Goal: Task Accomplishment & Management: Manage account settings

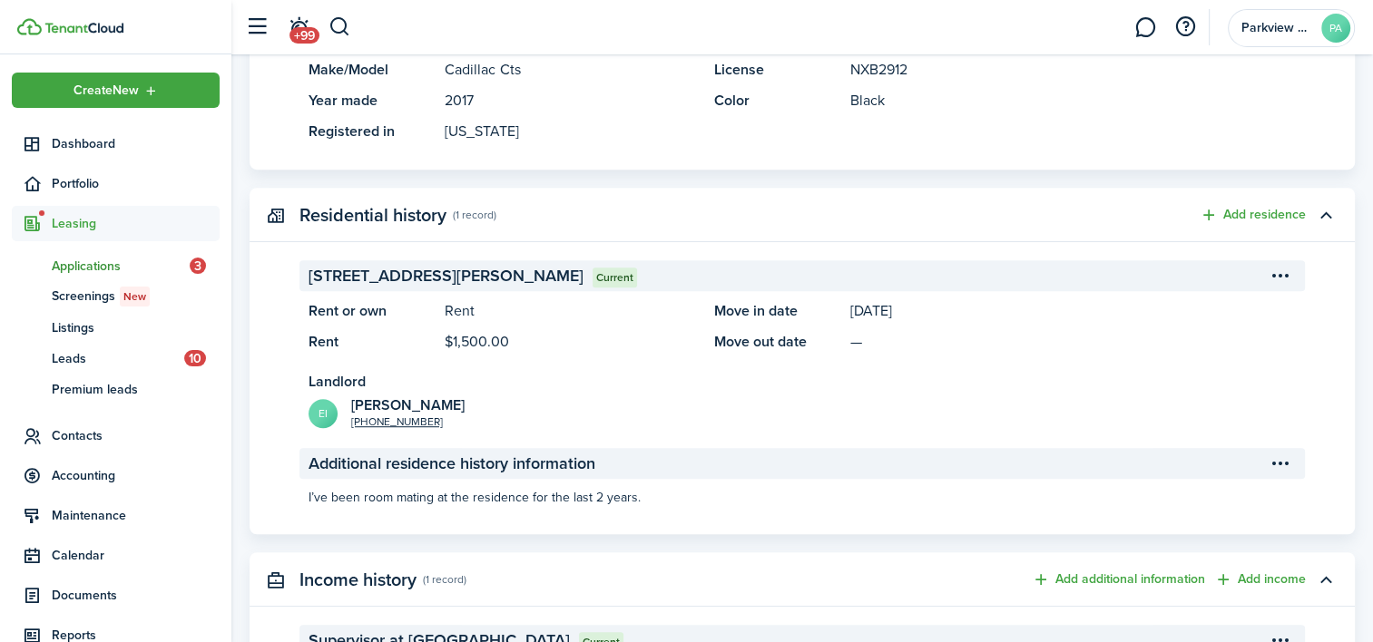
scroll to position [1076, 0]
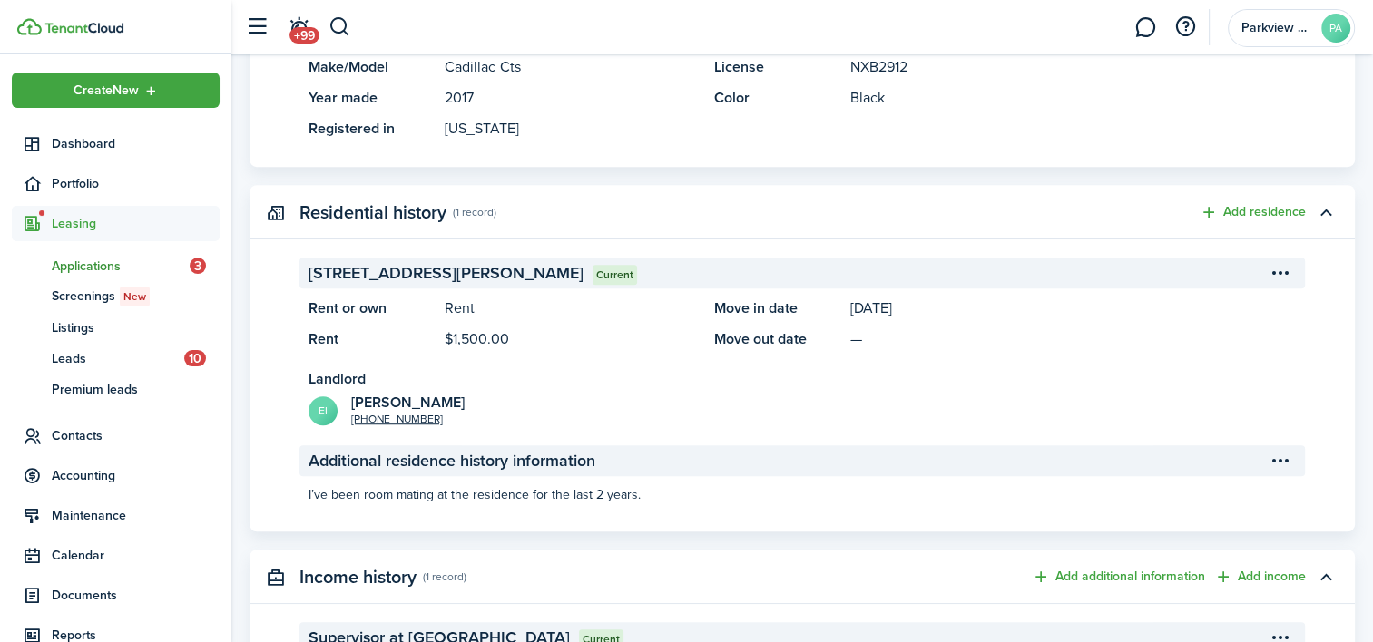
click at [80, 257] on span "Applications" at bounding box center [121, 266] width 138 height 19
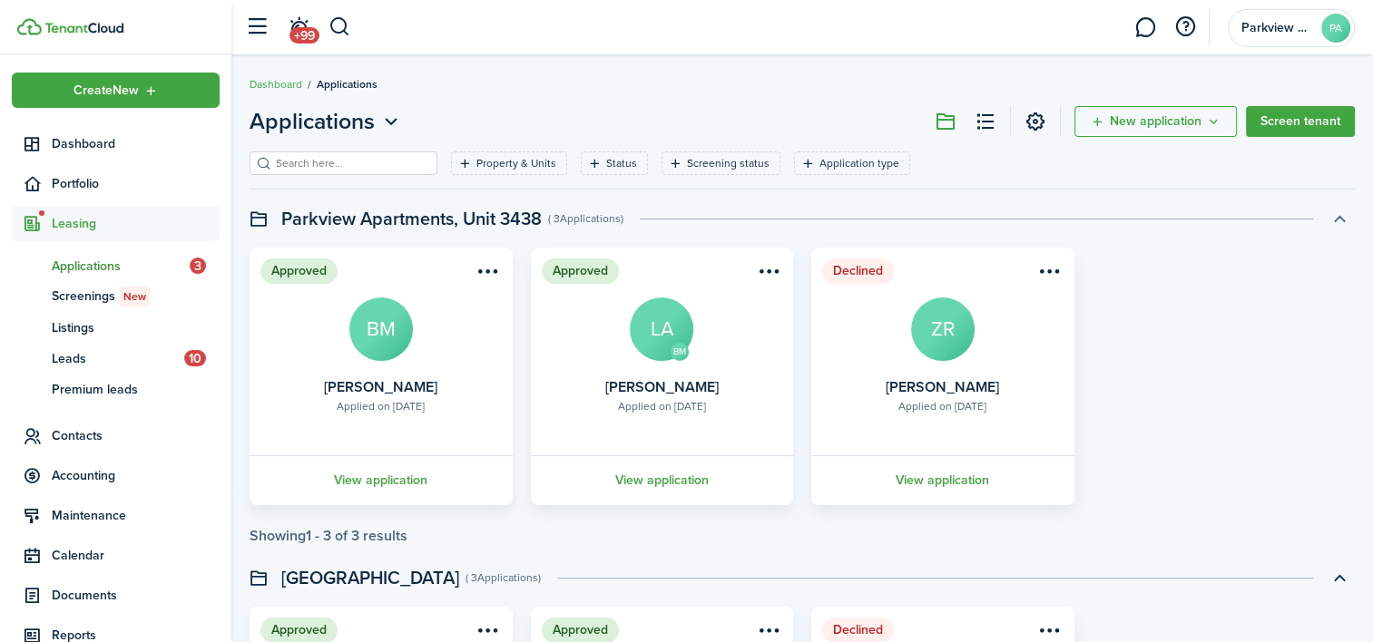
click at [1339, 230] on button "button" at bounding box center [1339, 218] width 31 height 31
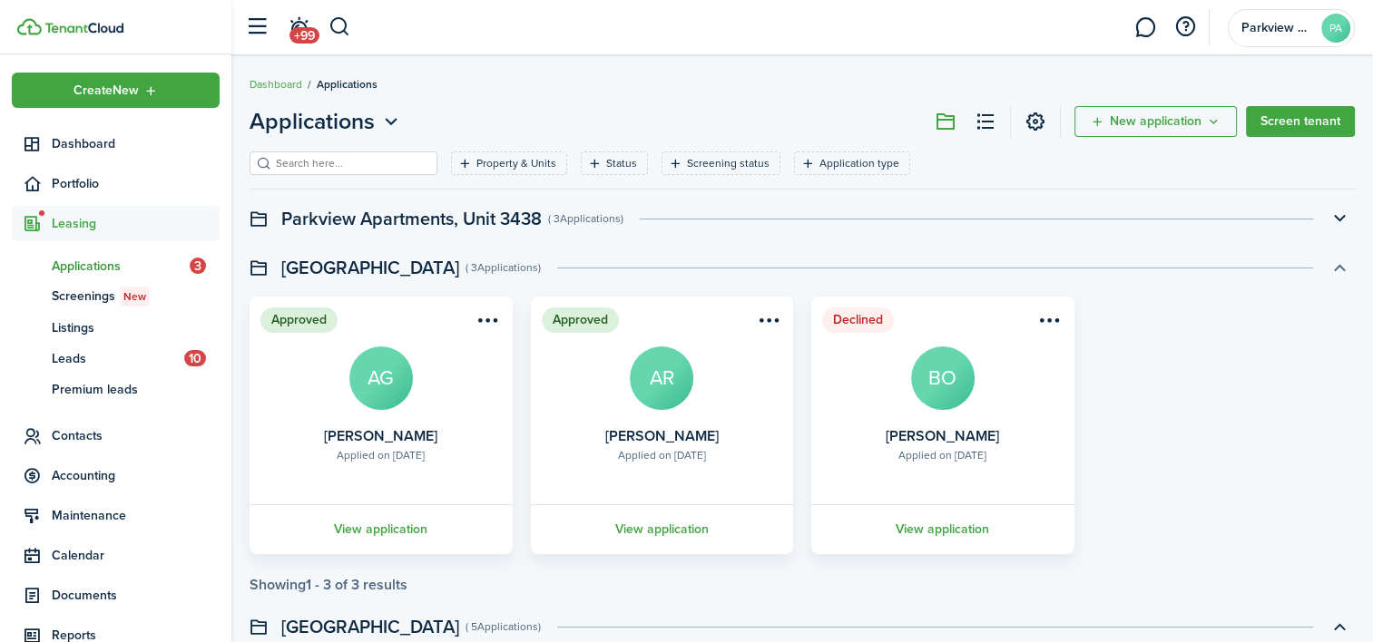
click at [1339, 264] on button "button" at bounding box center [1339, 267] width 31 height 31
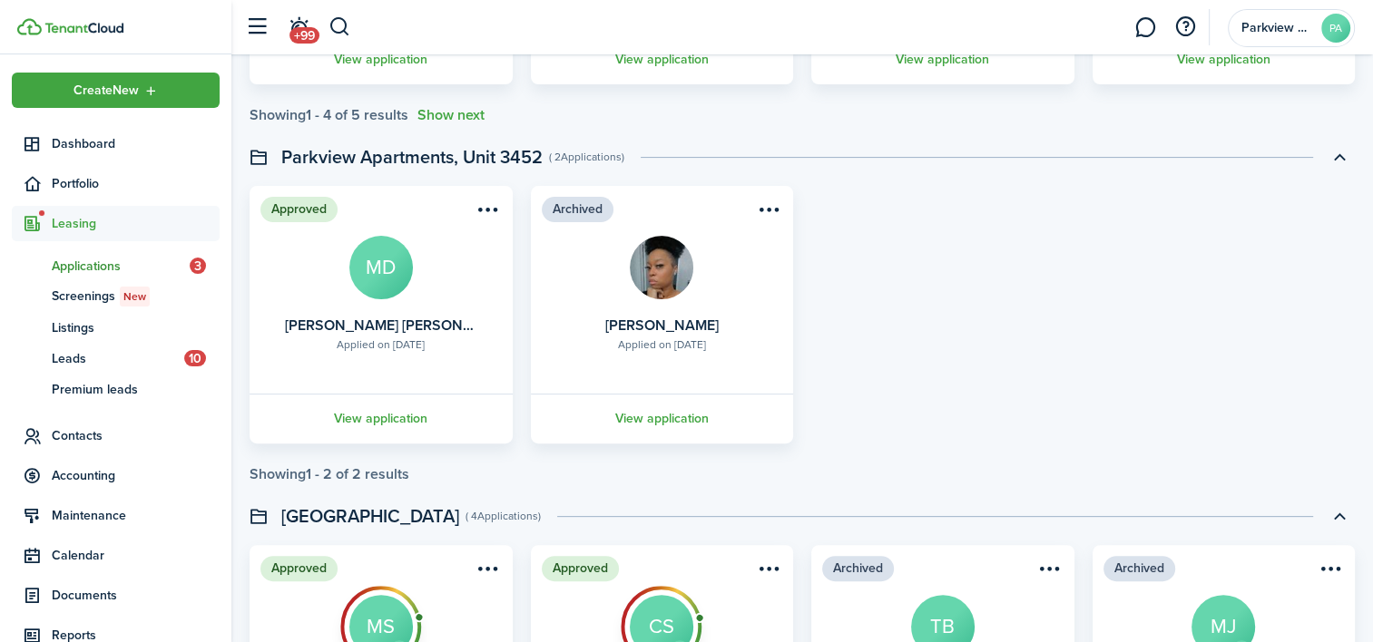
scroll to position [527, 0]
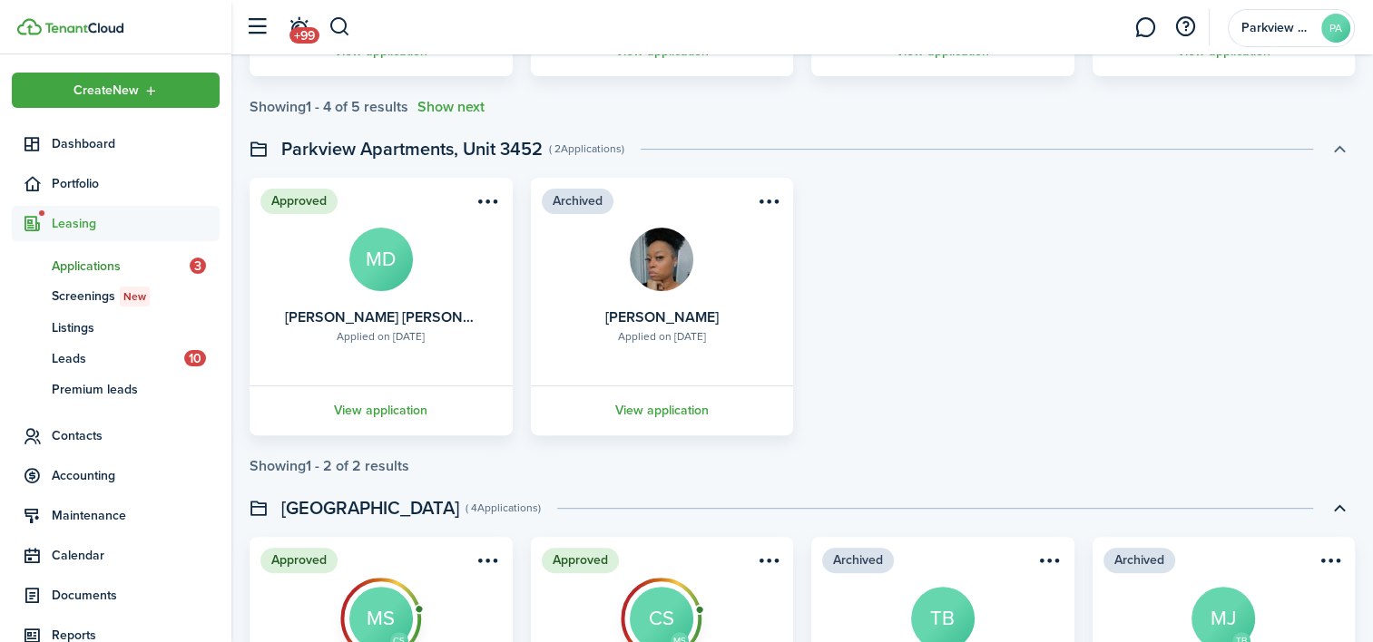
click at [1332, 152] on button "button" at bounding box center [1339, 148] width 31 height 31
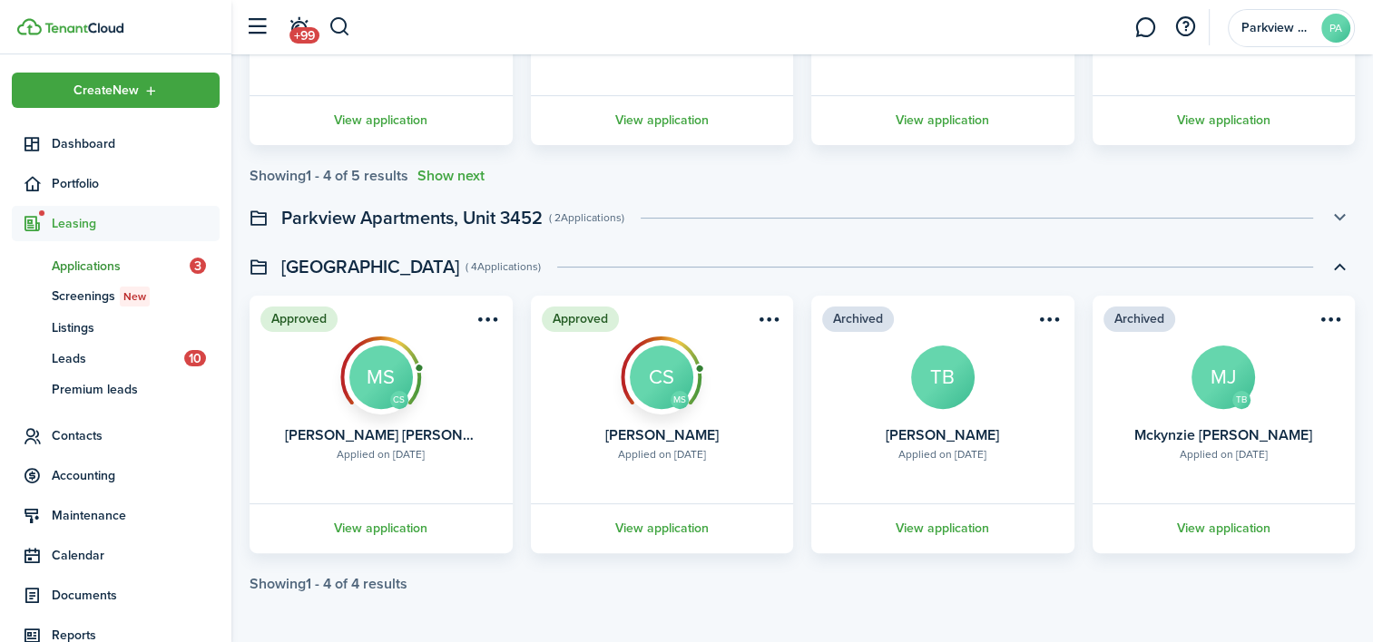
scroll to position [457, 0]
click at [669, 517] on link "View application" at bounding box center [662, 529] width 269 height 50
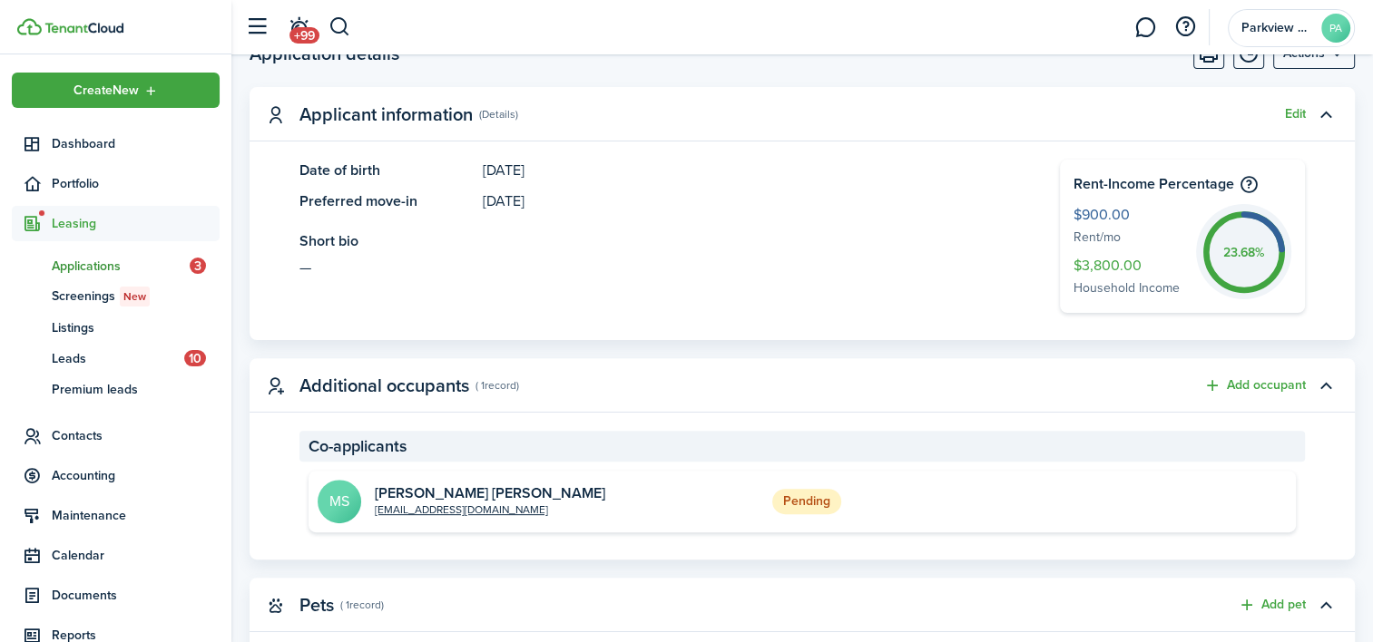
scroll to position [519, 0]
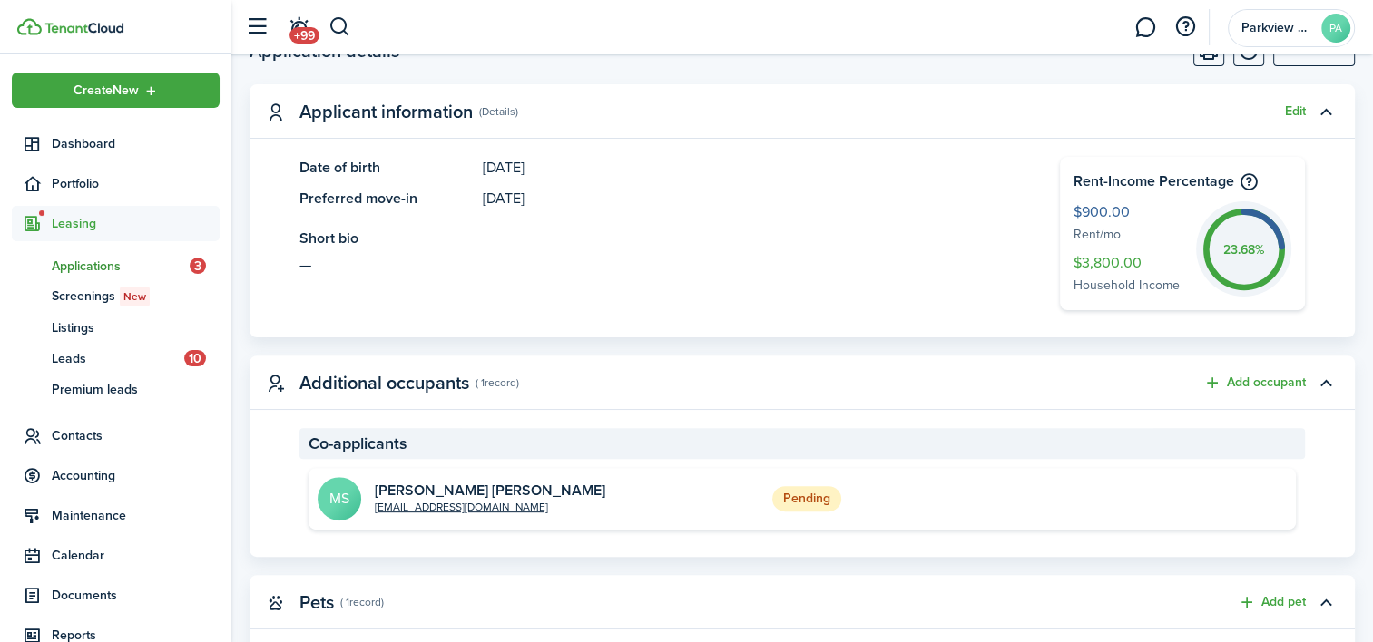
click at [353, 501] on avatar-text "MS" at bounding box center [340, 499] width 44 height 44
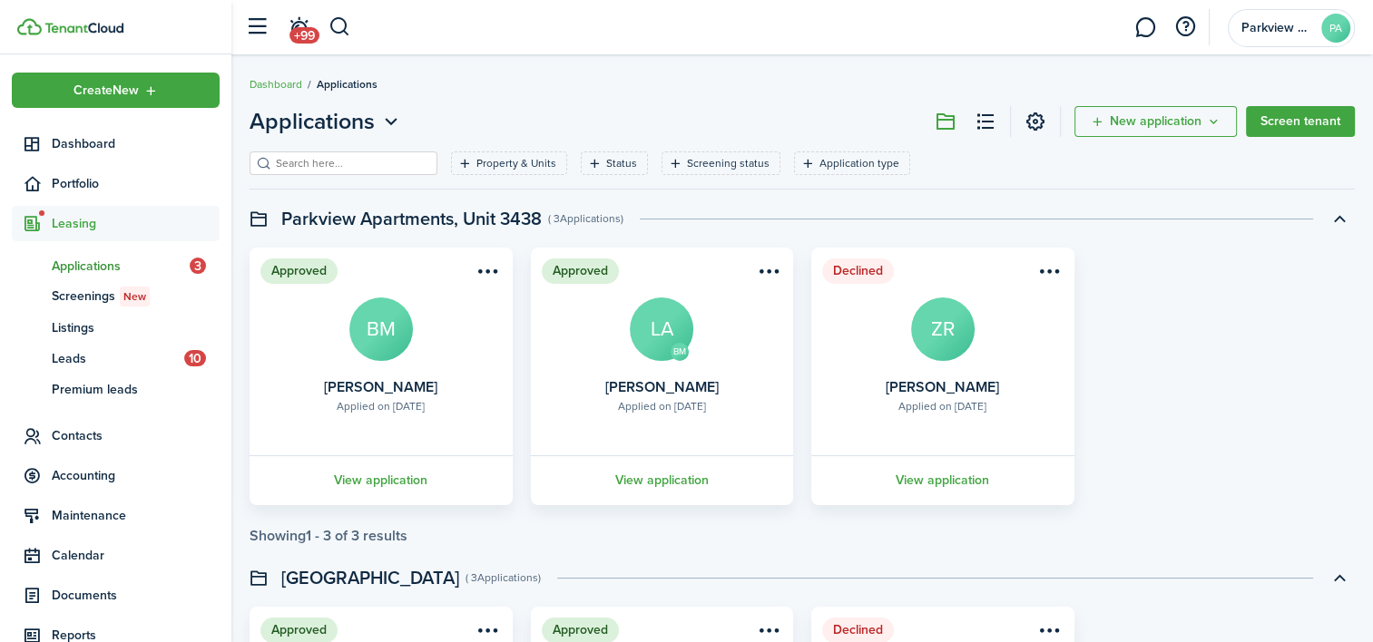
click at [1266, 214] on header "Parkview Apartments, Unit 3438 ( 3 Applications )" at bounding box center [801, 218] width 1105 height 31
click at [1343, 219] on button "button" at bounding box center [1339, 218] width 31 height 31
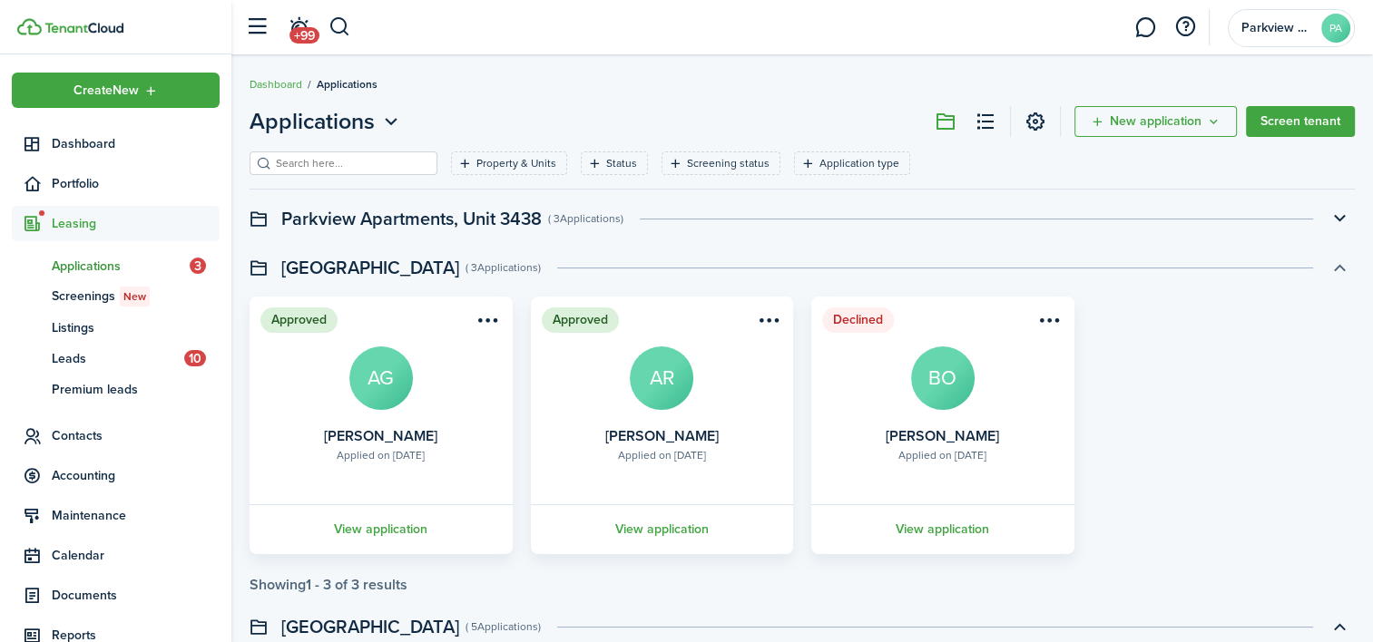
click at [1335, 270] on button "button" at bounding box center [1339, 267] width 31 height 31
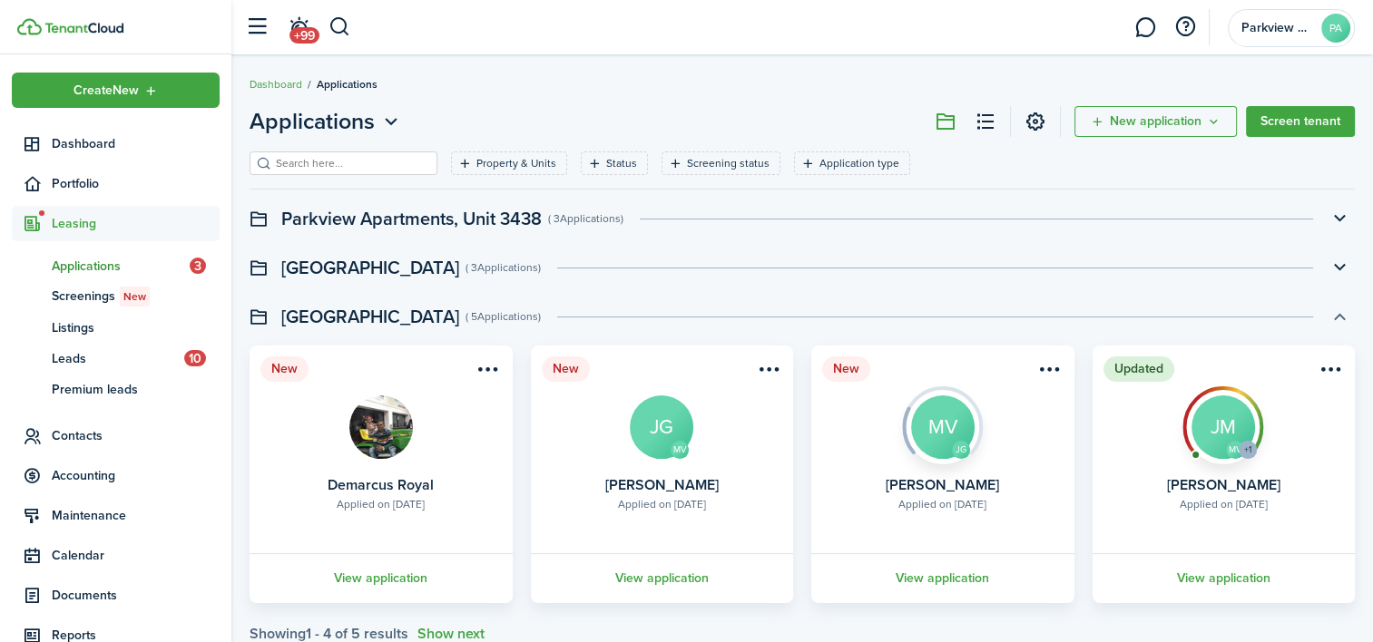
click at [1343, 319] on button "button" at bounding box center [1339, 316] width 31 height 31
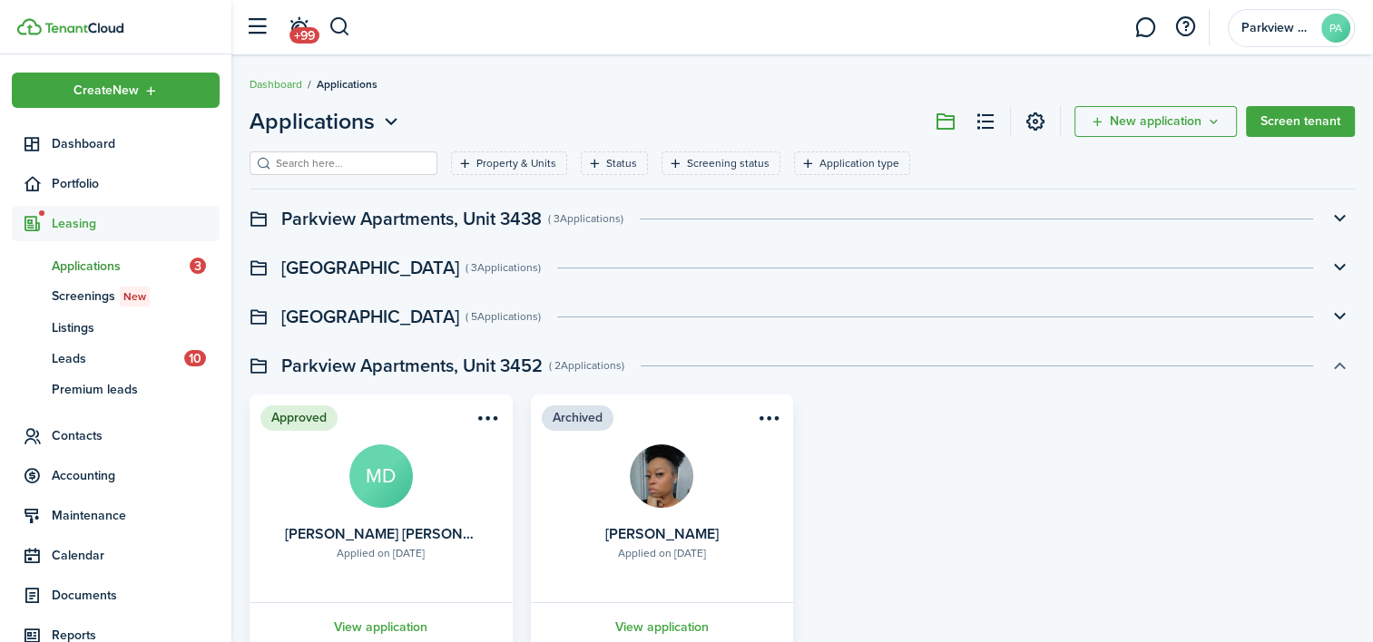
click at [1334, 359] on button "button" at bounding box center [1339, 365] width 31 height 31
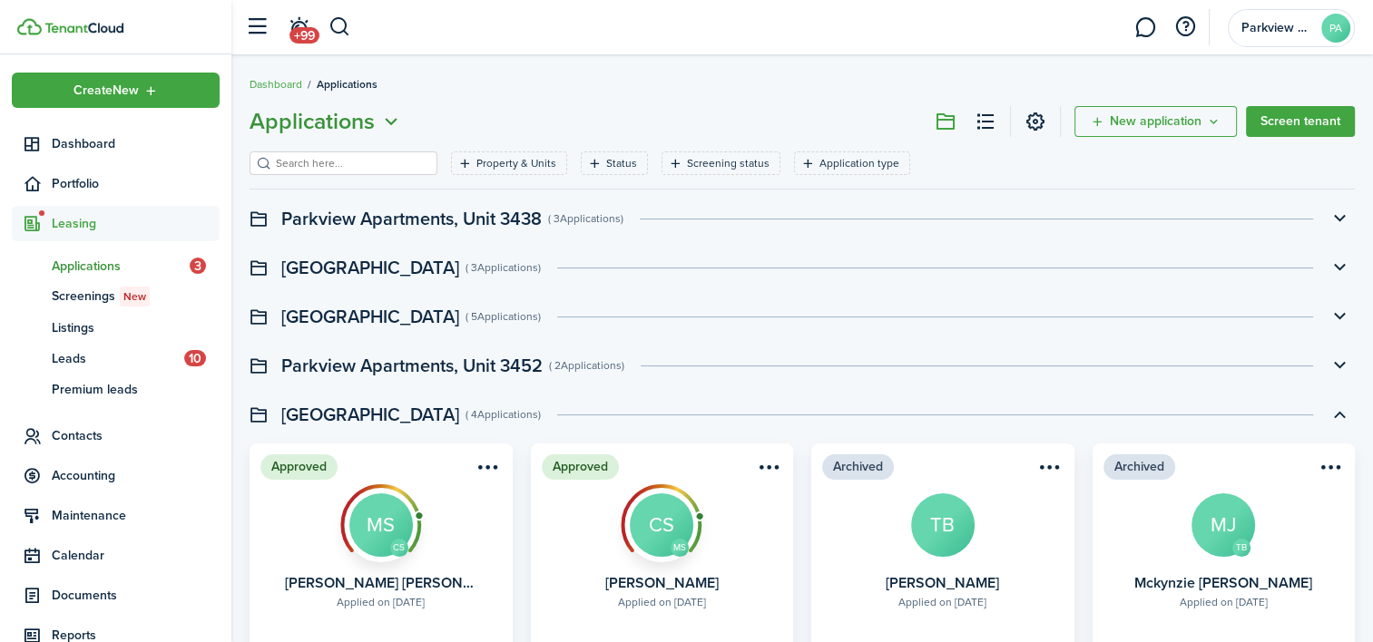
click at [394, 119] on icon "Open menu" at bounding box center [391, 122] width 24 height 23
click at [458, 113] on header-page "Applications New application Screen tenant" at bounding box center [801, 128] width 1105 height 46
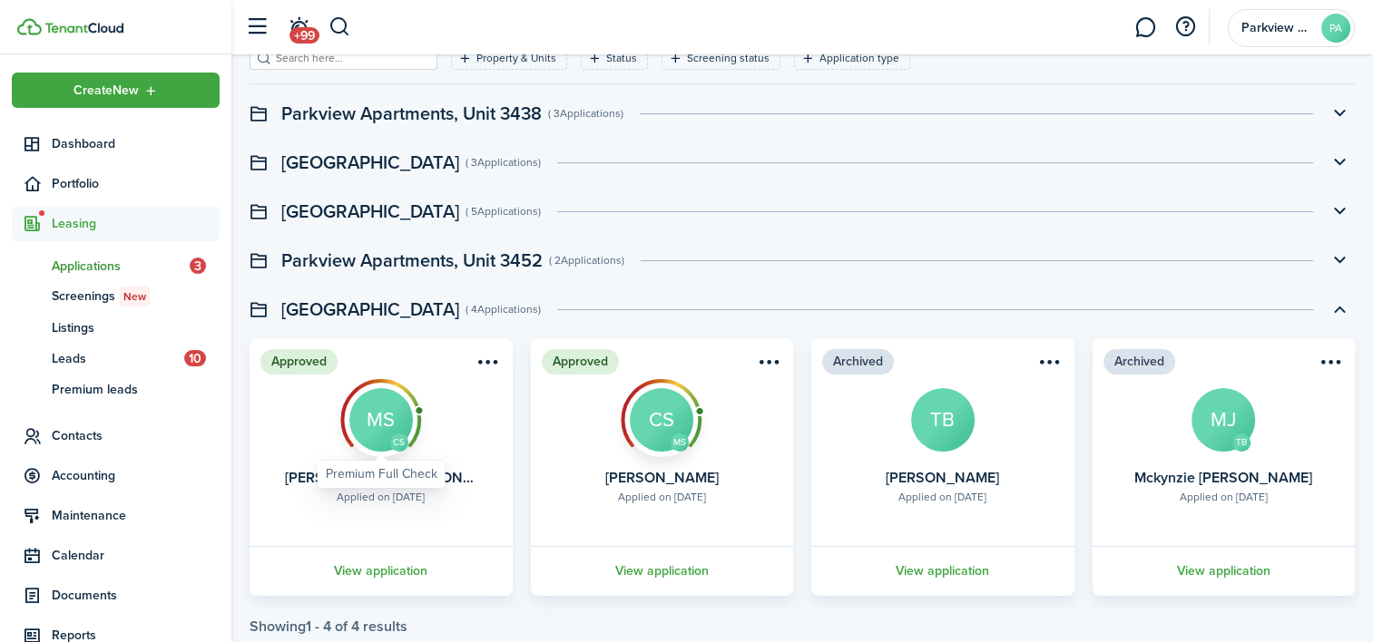
scroll to position [109, 0]
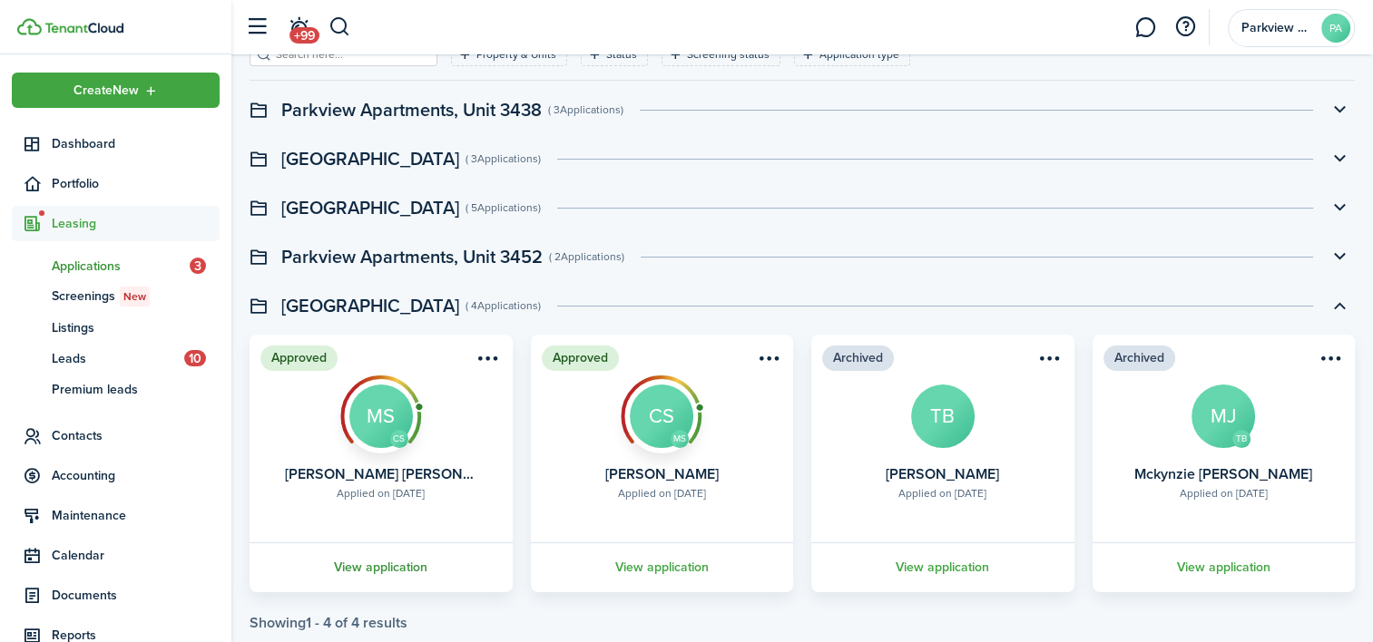
click at [394, 562] on link "View application" at bounding box center [381, 567] width 269 height 50
